Goal: Download file/media

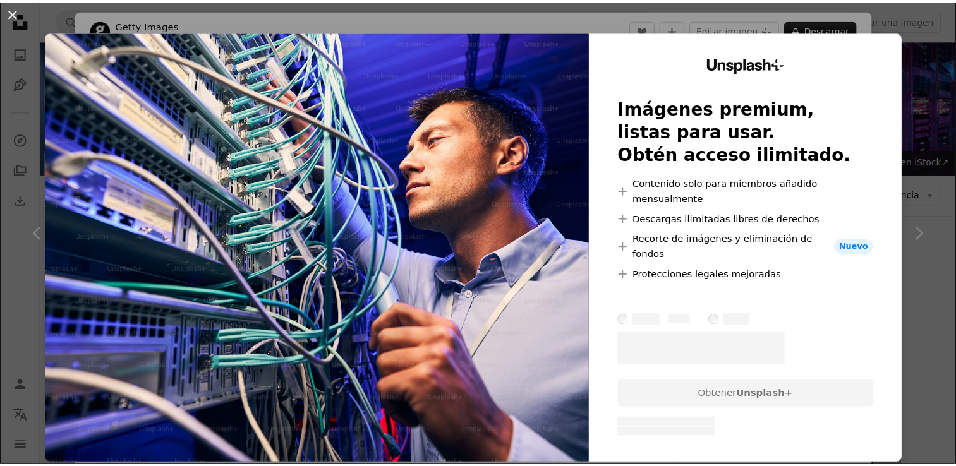
scroll to position [5371, 0]
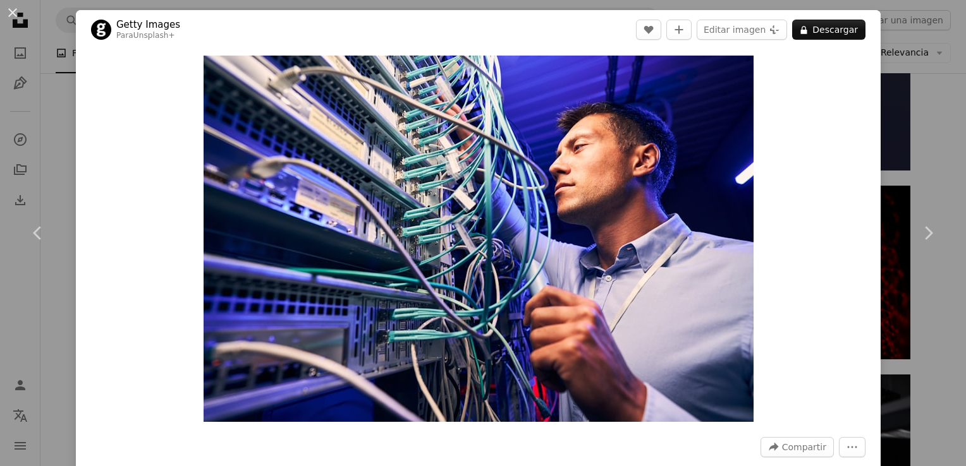
drag, startPoint x: 609, startPoint y: 209, endPoint x: 901, endPoint y: 124, distance: 304.0
click at [901, 124] on div "An X shape Chevron left Chevron right Getty Images Para Unsplash+ A heart A plu…" at bounding box center [483, 233] width 966 height 466
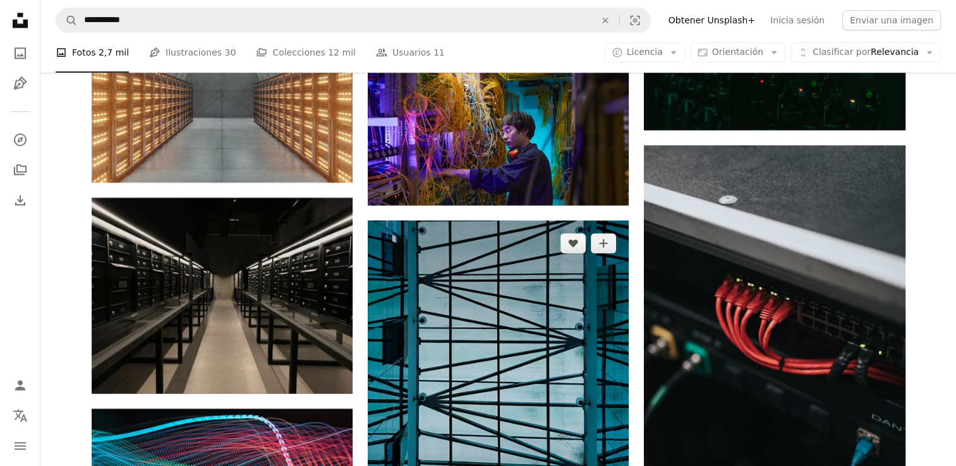
scroll to position [6319, 0]
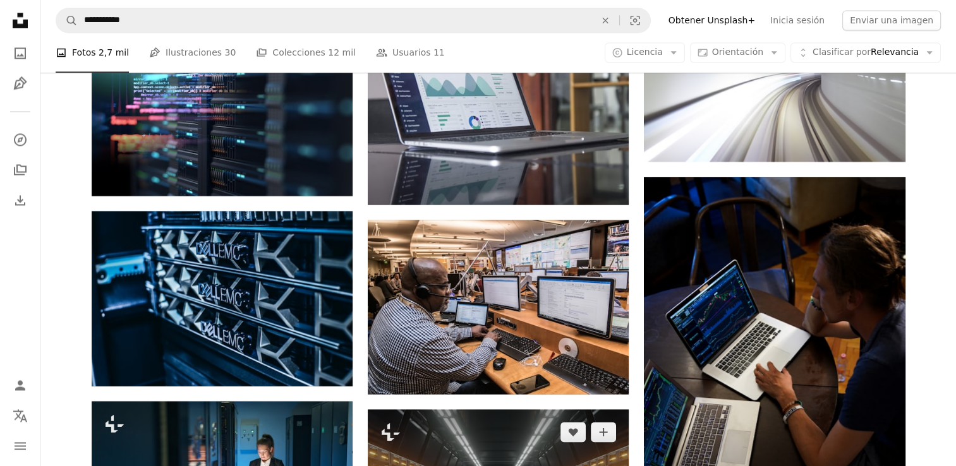
scroll to position [7204, 0]
